Goal: Transaction & Acquisition: Purchase product/service

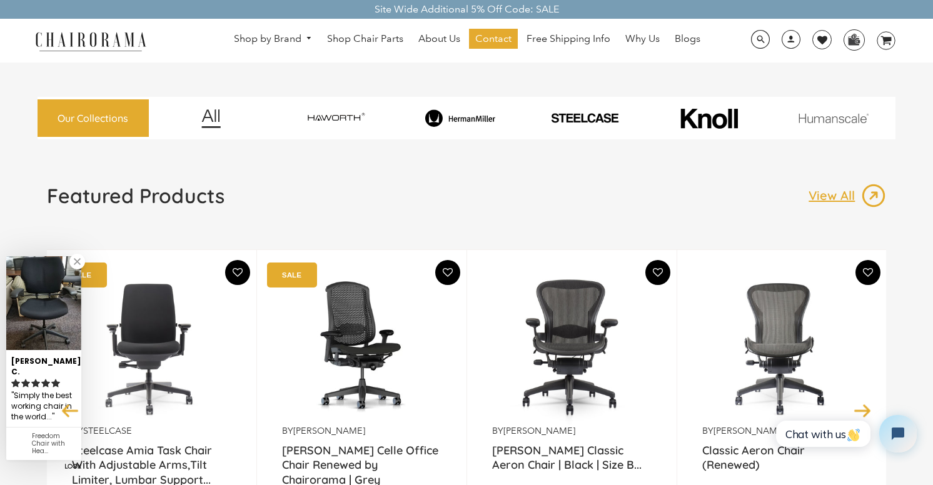
click at [473, 120] on img at bounding box center [460, 118] width 120 height 18
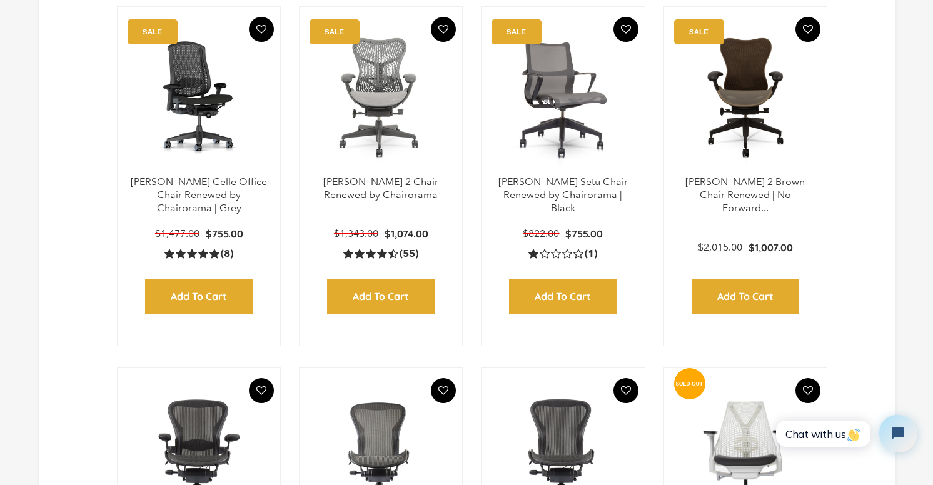
scroll to position [738, 0]
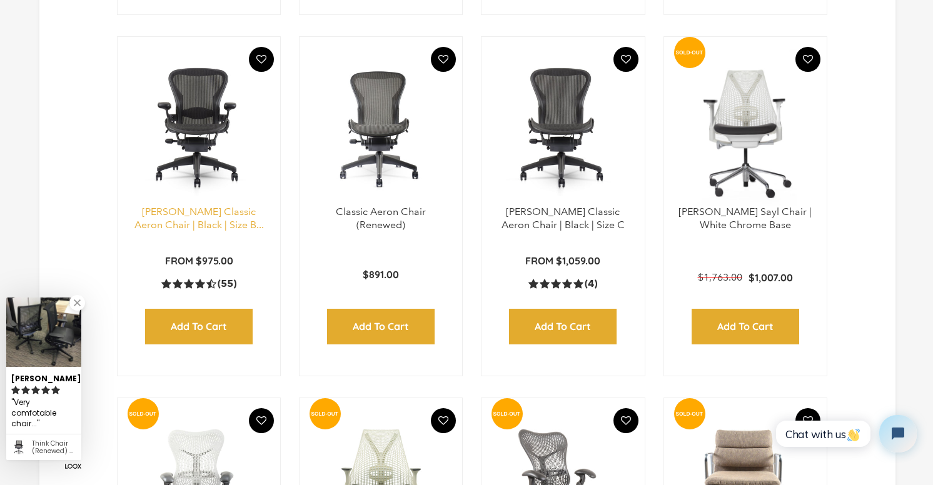
click at [197, 231] on link "[PERSON_NAME] Classic Aeron Chair | Black | Size B..." at bounding box center [198, 218] width 129 height 25
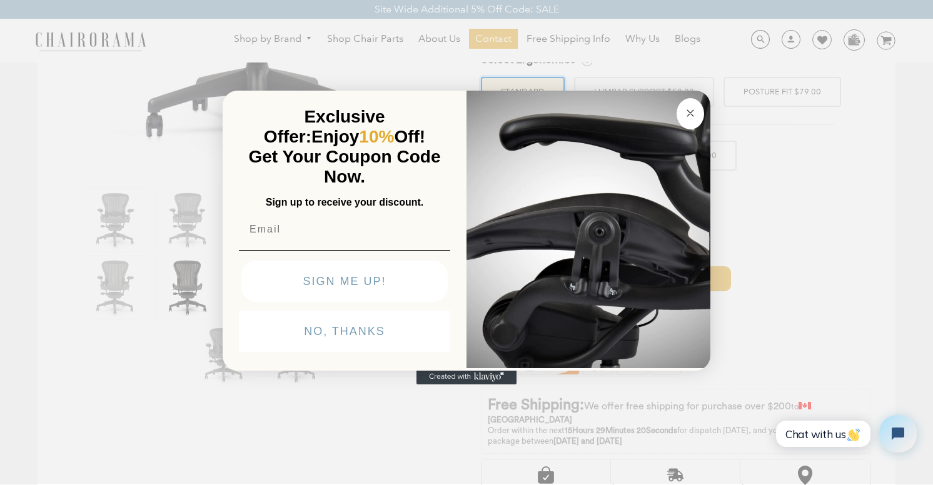
scroll to position [320, 0]
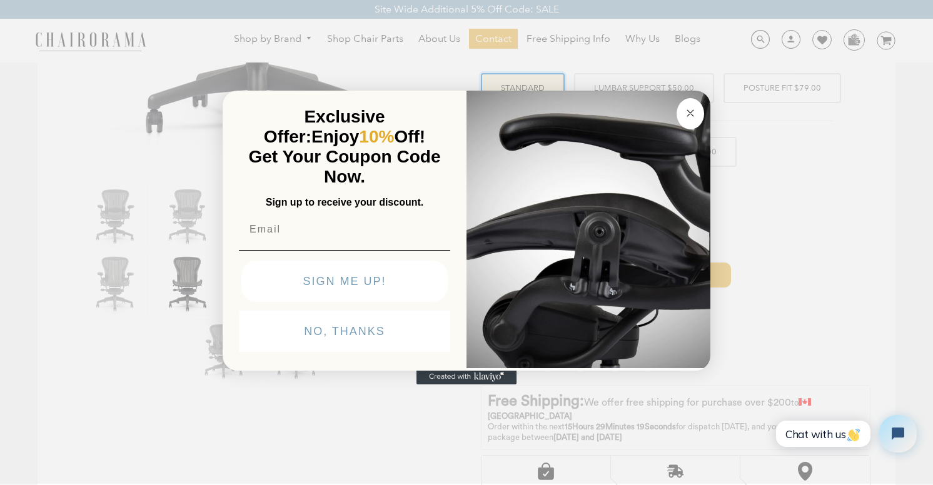
click at [688, 119] on circle "Close dialog" at bounding box center [690, 113] width 14 height 14
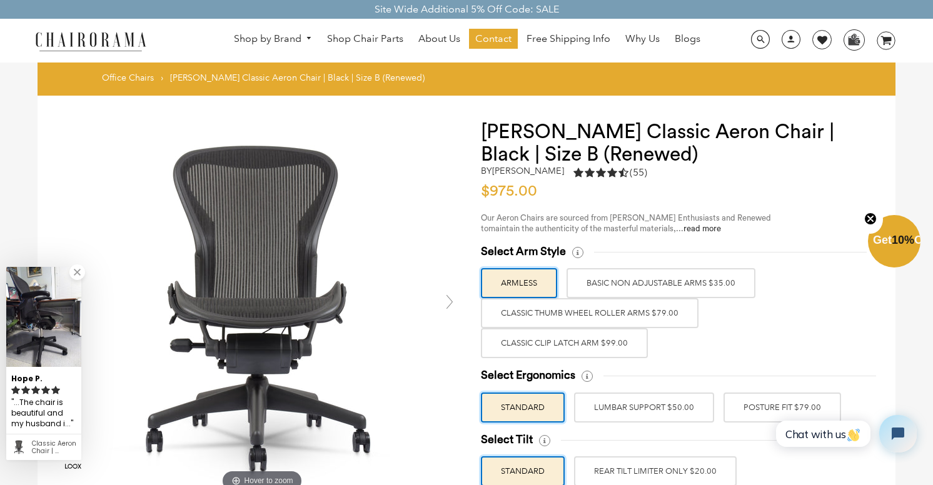
scroll to position [0, 0]
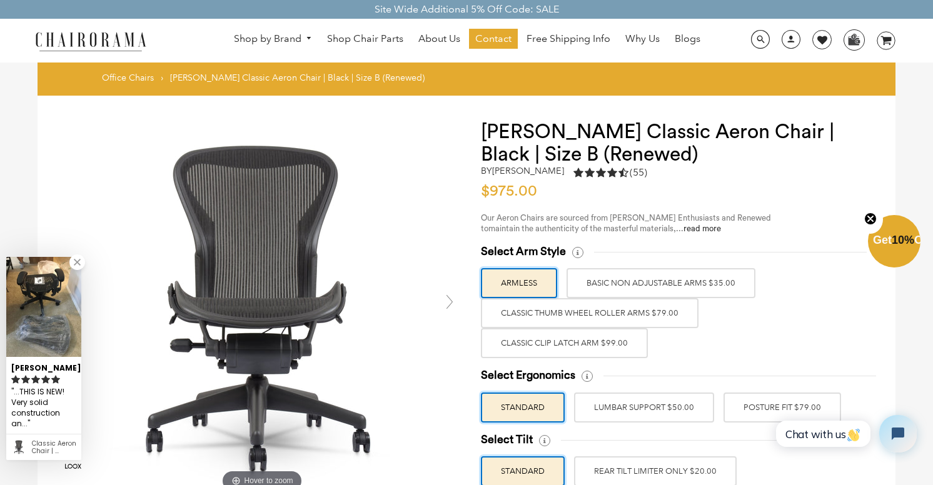
click at [630, 338] on label "Classic Clip Latch Arm $99.00" at bounding box center [564, 343] width 167 height 30
click at [0, 0] on input "Classic Clip Latch Arm $99.00" at bounding box center [0, 0] width 0 height 0
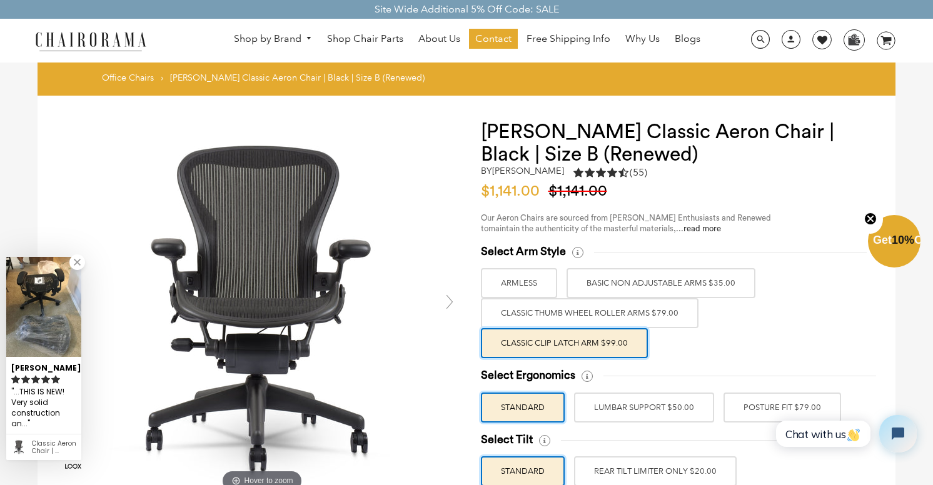
click at [647, 299] on label "Classic Thumb Wheel Roller Arms $79.00" at bounding box center [590, 313] width 218 height 30
click at [0, 0] on input "Classic Thumb Wheel Roller Arms $79.00" at bounding box center [0, 0] width 0 height 0
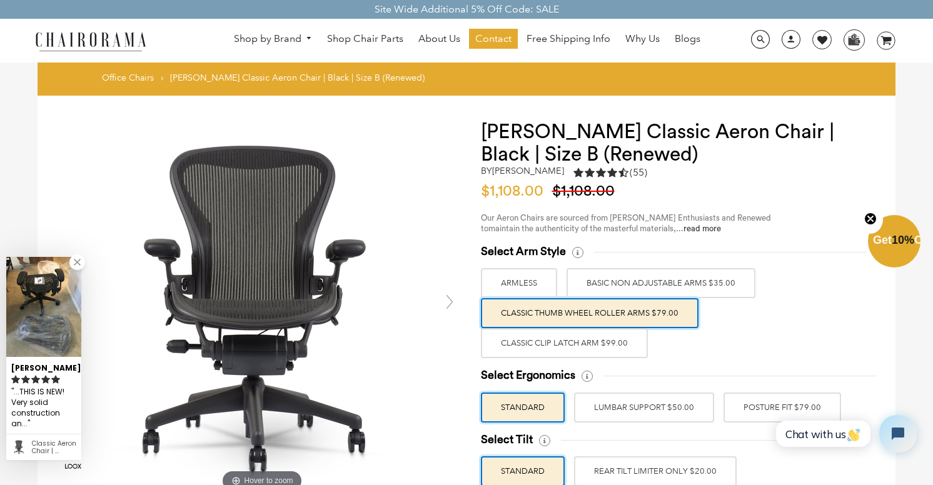
click at [658, 261] on div "Select Arm Style ARMLESS BASIC NON ADJUSTABLE ARMS $35.00 Classic Thumb Wheel R…" at bounding box center [676, 301] width 390 height 114
click at [655, 283] on label "BASIC NON ADJUSTABLE ARMS $35.00" at bounding box center [660, 283] width 189 height 30
click at [0, 0] on input "BASIC NON ADJUSTABLE ARMS $35.00" at bounding box center [0, 0] width 0 height 0
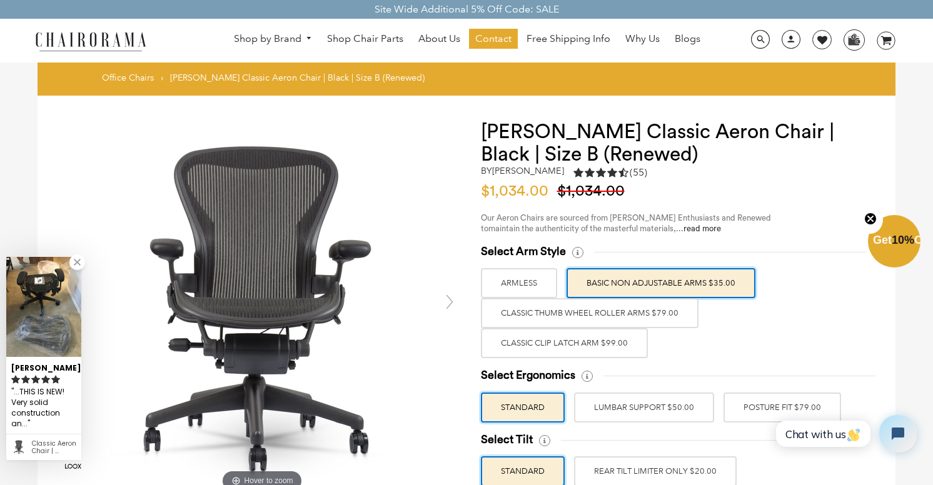
click at [525, 298] on label "Classic Thumb Wheel Roller Arms $79.00" at bounding box center [590, 313] width 218 height 30
click at [0, 0] on input "Classic Thumb Wheel Roller Arms $79.00" at bounding box center [0, 0] width 0 height 0
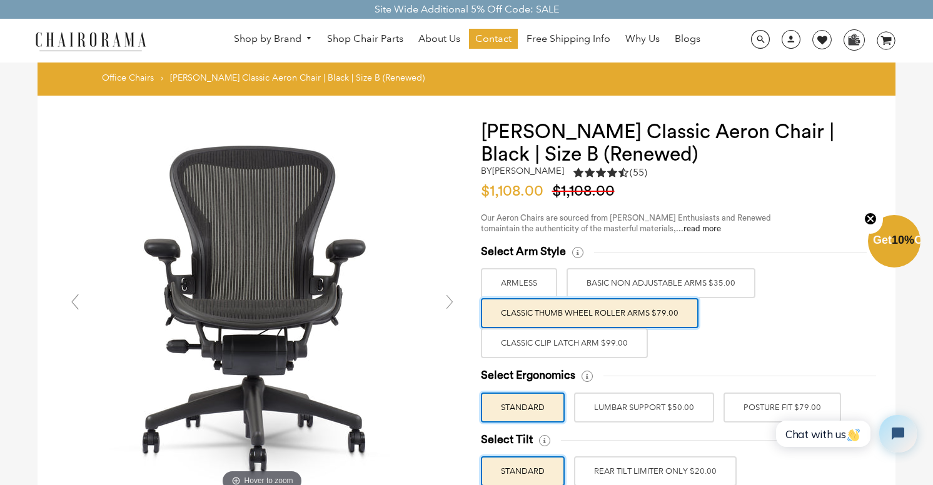
click at [533, 284] on label "ARMLESS" at bounding box center [519, 283] width 76 height 30
click at [0, 0] on input "ARMLESS" at bounding box center [0, 0] width 0 height 0
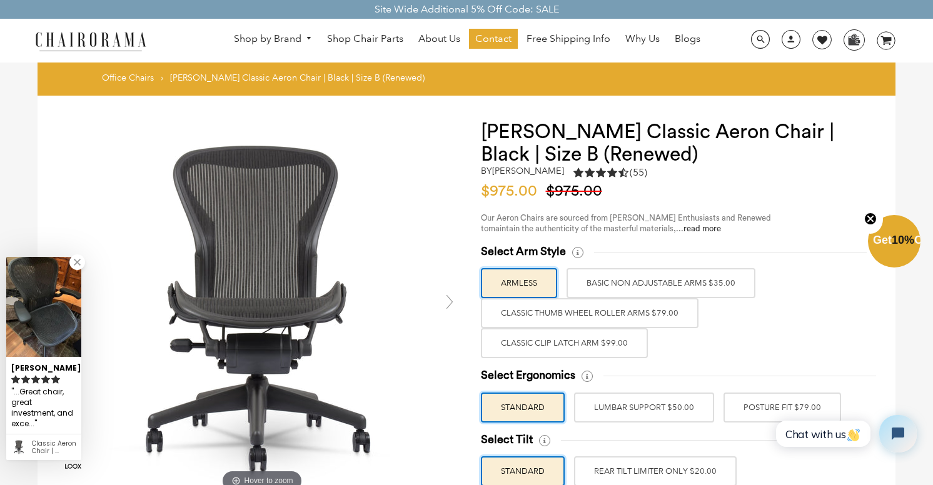
click at [532, 339] on label "Classic Clip Latch Arm $99.00" at bounding box center [564, 343] width 167 height 30
click at [0, 0] on input "Classic Clip Latch Arm $99.00" at bounding box center [0, 0] width 0 height 0
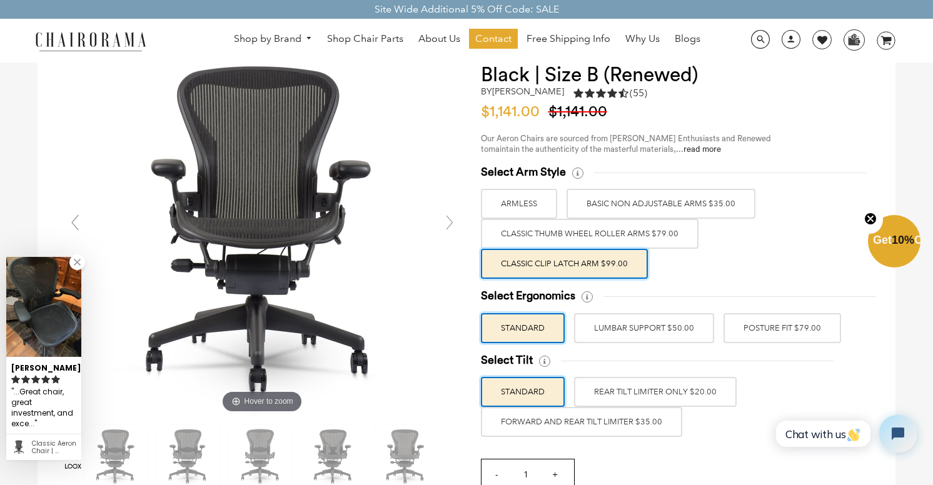
scroll to position [82, 0]
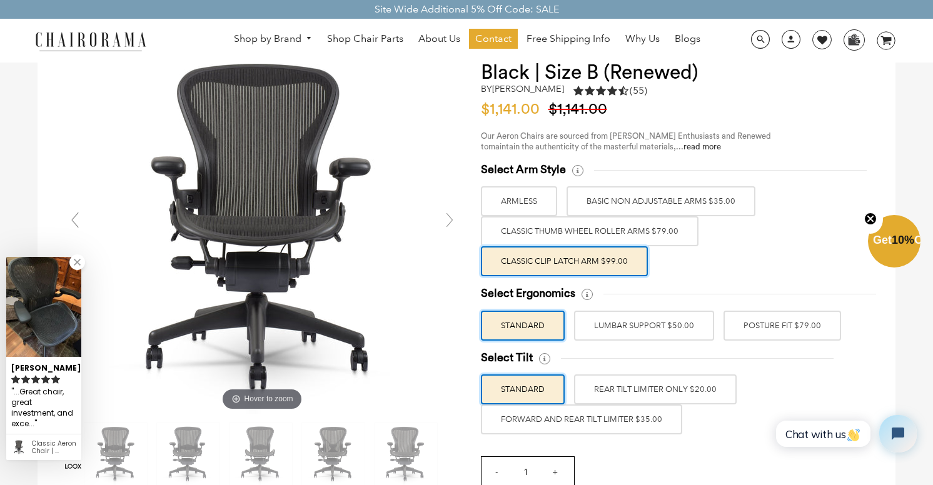
click at [778, 320] on label "POSTURE FIT $79.00" at bounding box center [782, 326] width 118 height 30
click at [0, 0] on input "POSTURE FIT $79.00" at bounding box center [0, 0] width 0 height 0
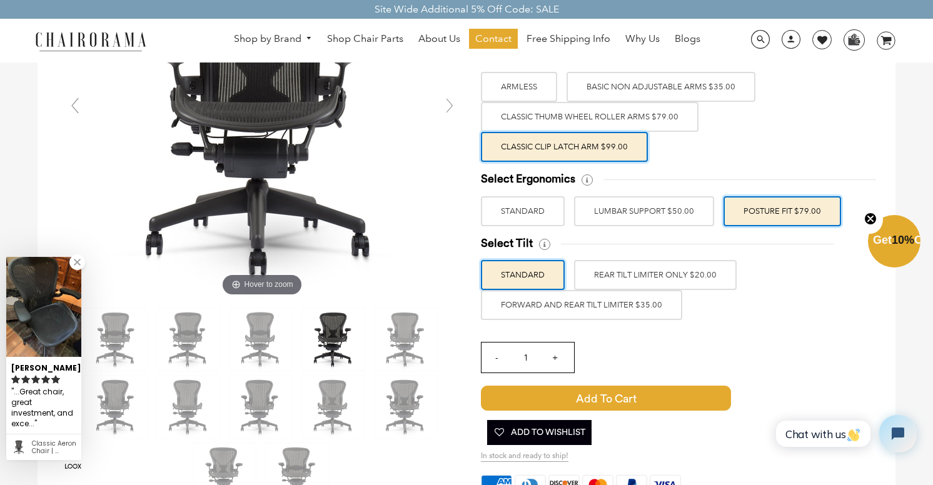
scroll to position [199, 0]
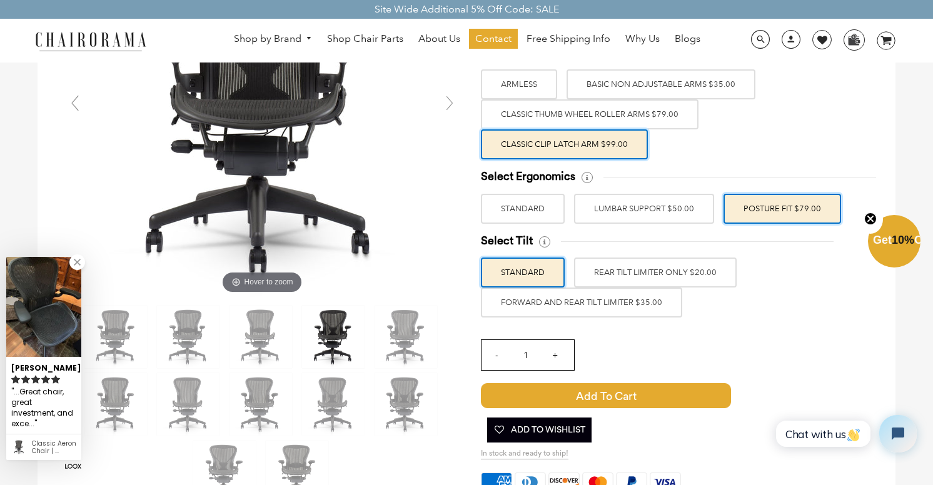
click at [653, 311] on label "FORWARD AND REAR TILT LIMITER $35.00" at bounding box center [581, 303] width 201 height 30
click at [0, 0] on input "FORWARD AND REAR TILT LIMITER $35.00" at bounding box center [0, 0] width 0 height 0
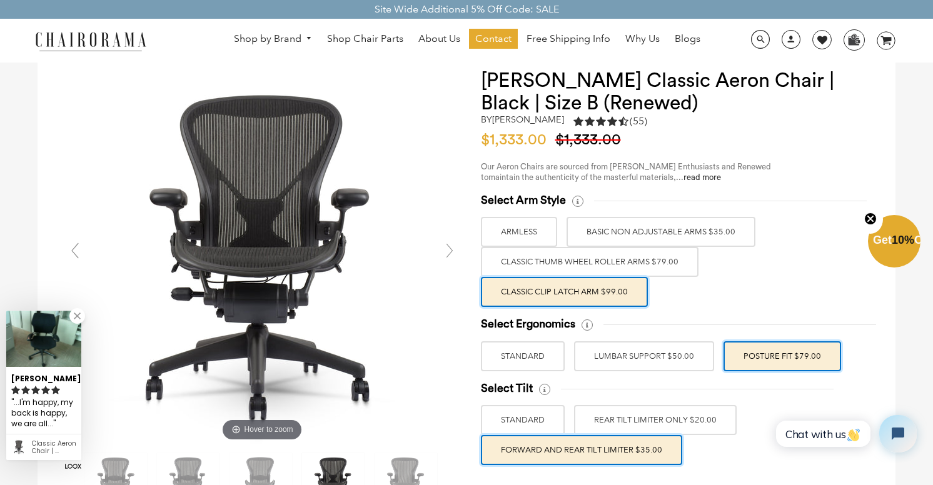
scroll to position [51, 0]
